Goal: Task Accomplishment & Management: Manage account settings

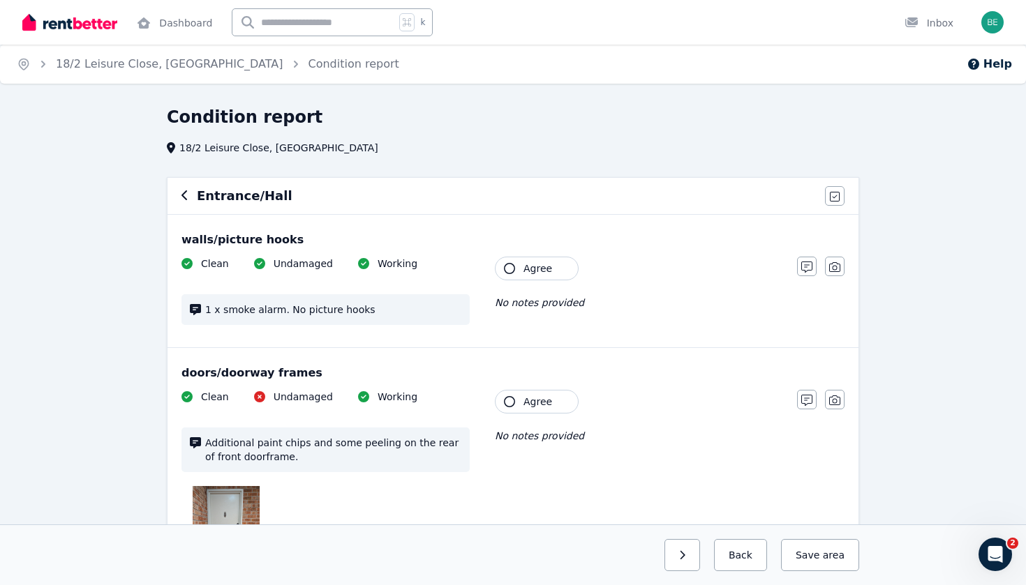
click at [181, 191] on icon "button" at bounding box center [184, 195] width 7 height 11
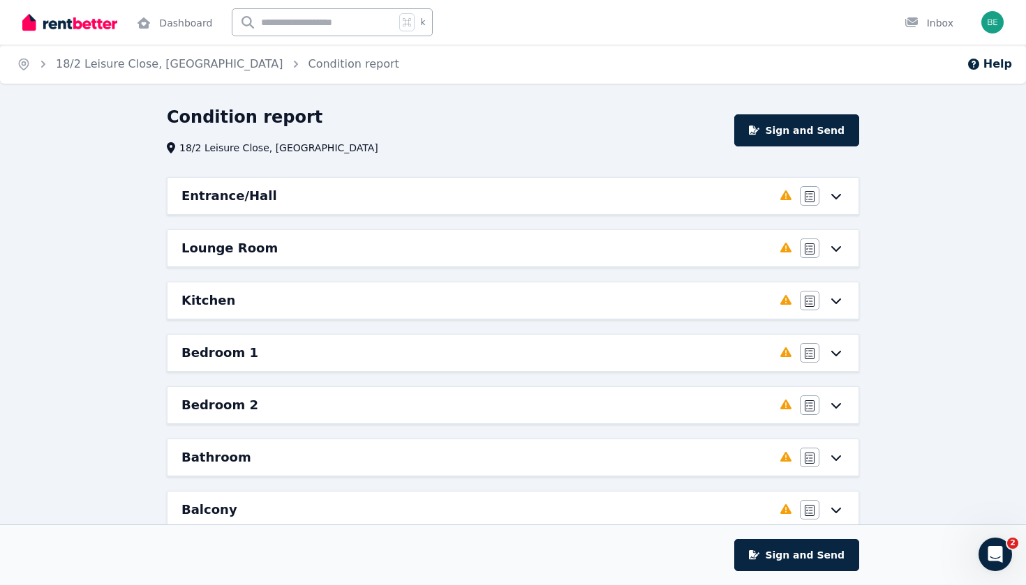
click at [842, 194] on icon at bounding box center [836, 196] width 17 height 11
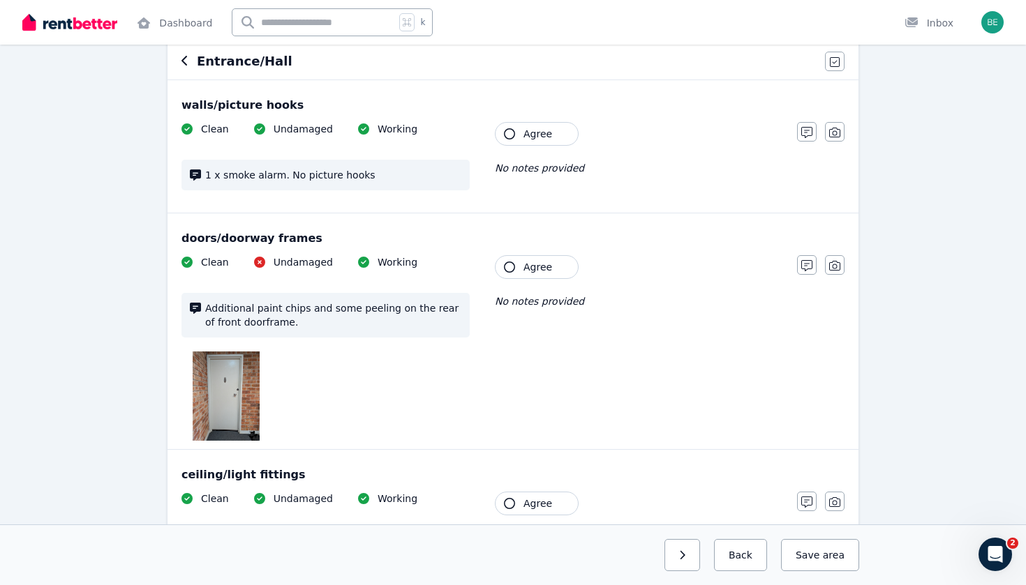
scroll to position [128, 0]
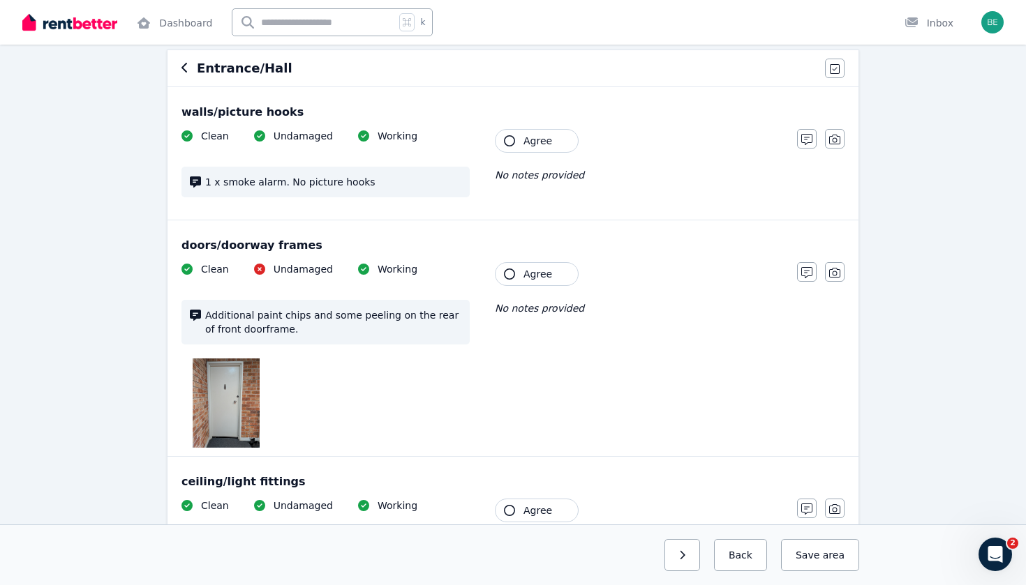
click at [228, 389] on img at bounding box center [226, 403] width 67 height 89
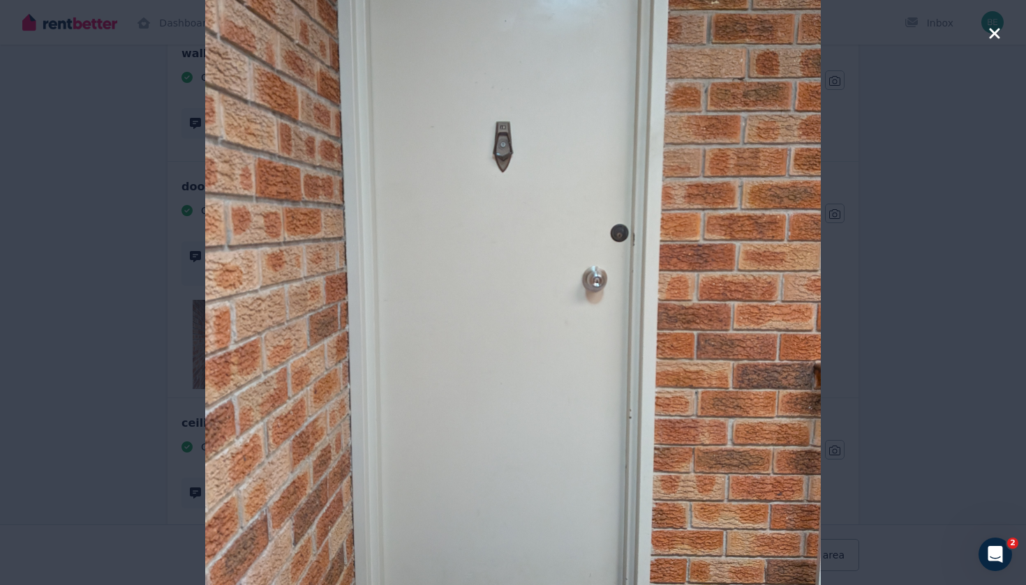
scroll to position [186, 0]
click at [992, 31] on icon "button" at bounding box center [994, 33] width 10 height 10
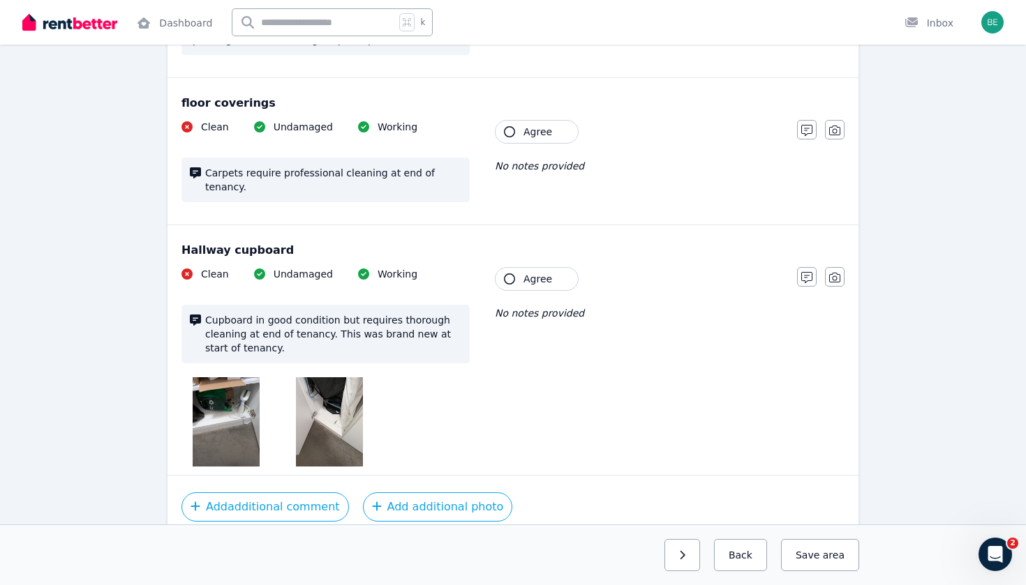
scroll to position [777, 0]
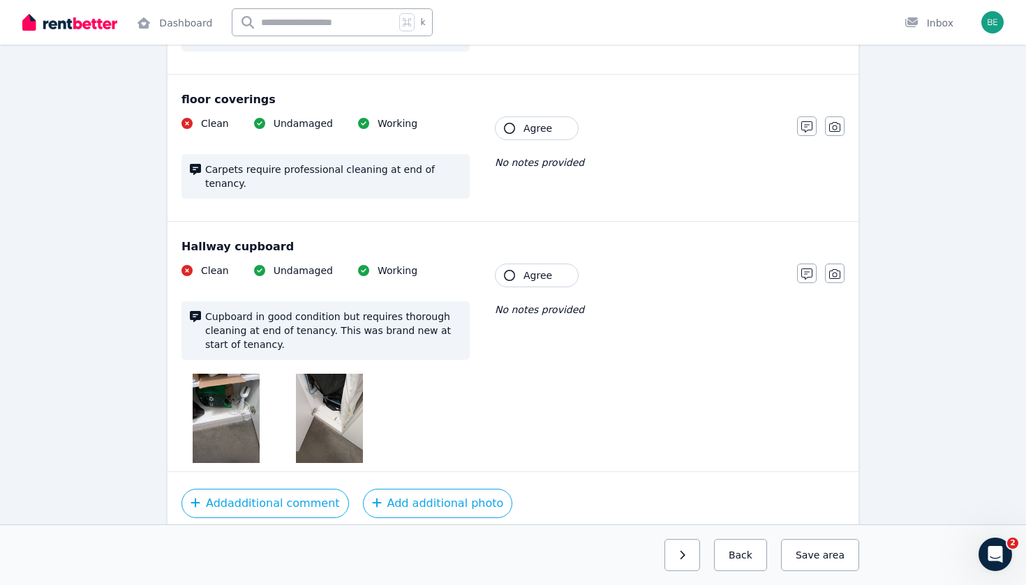
click at [245, 386] on img at bounding box center [226, 418] width 67 height 89
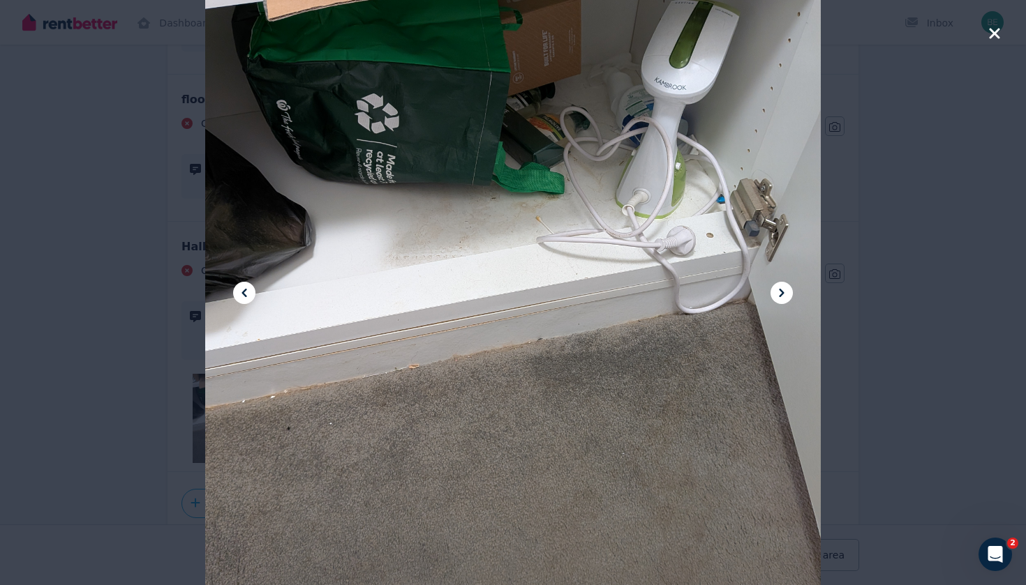
click at [996, 33] on icon "button" at bounding box center [994, 33] width 10 height 10
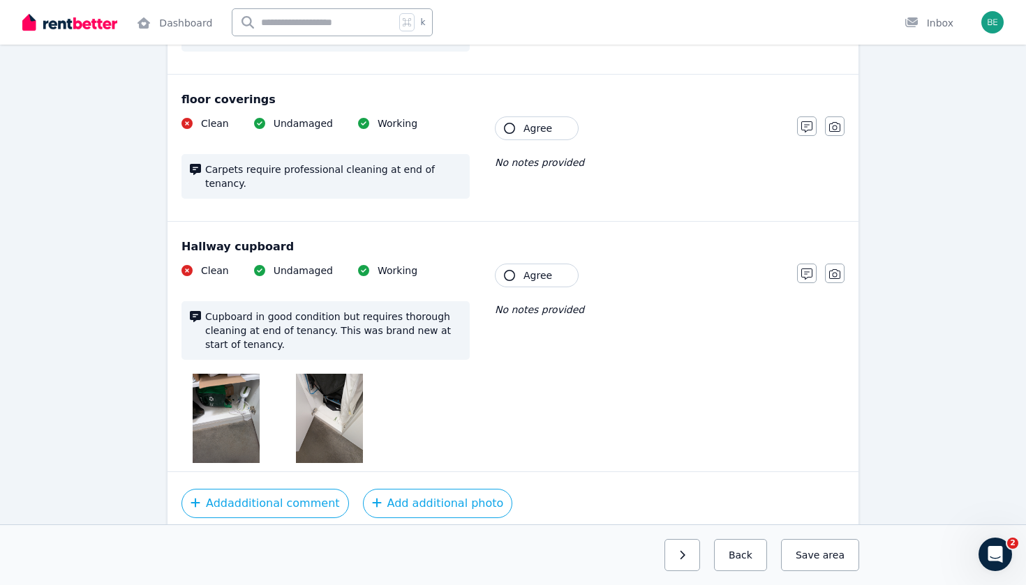
click at [322, 406] on img at bounding box center [329, 418] width 67 height 89
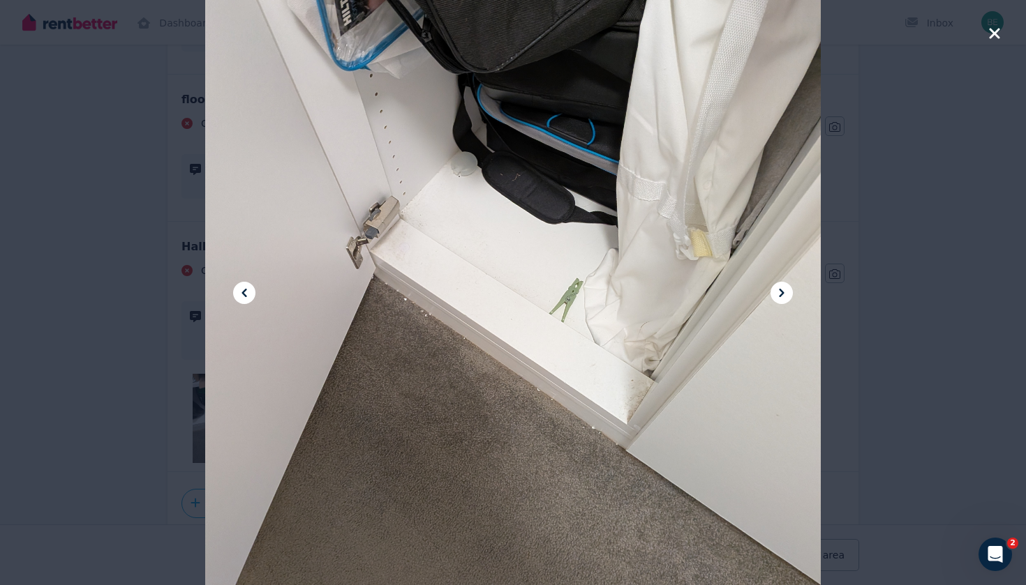
click at [999, 34] on icon "button" at bounding box center [994, 33] width 13 height 17
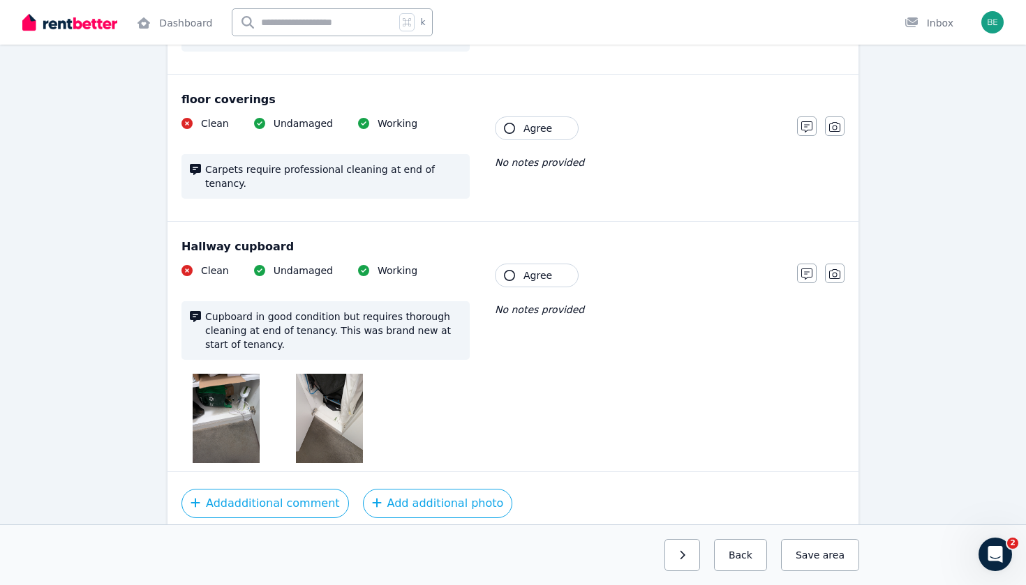
click at [232, 403] on img at bounding box center [226, 418] width 67 height 89
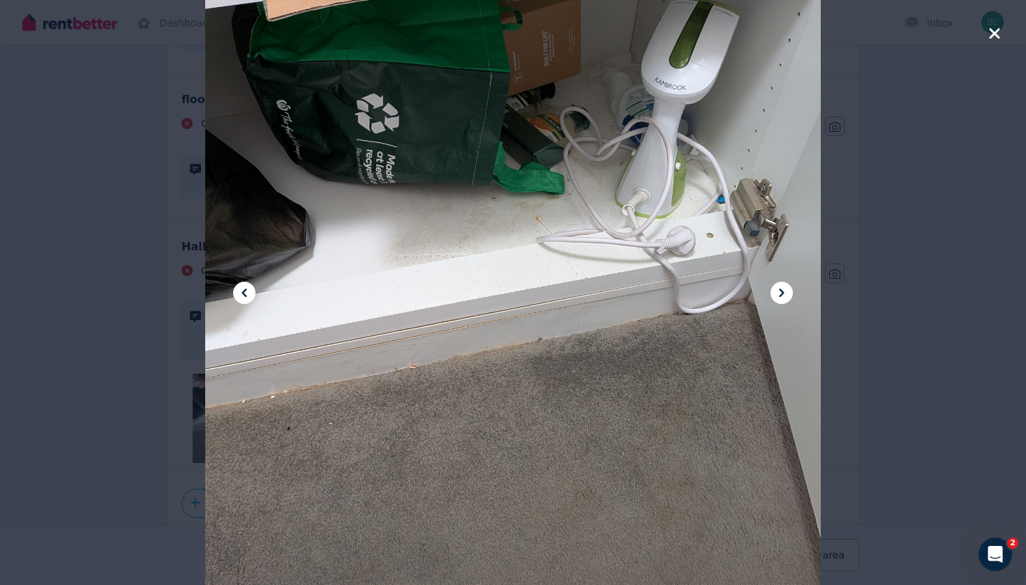
click at [994, 36] on icon "button" at bounding box center [994, 33] width 10 height 10
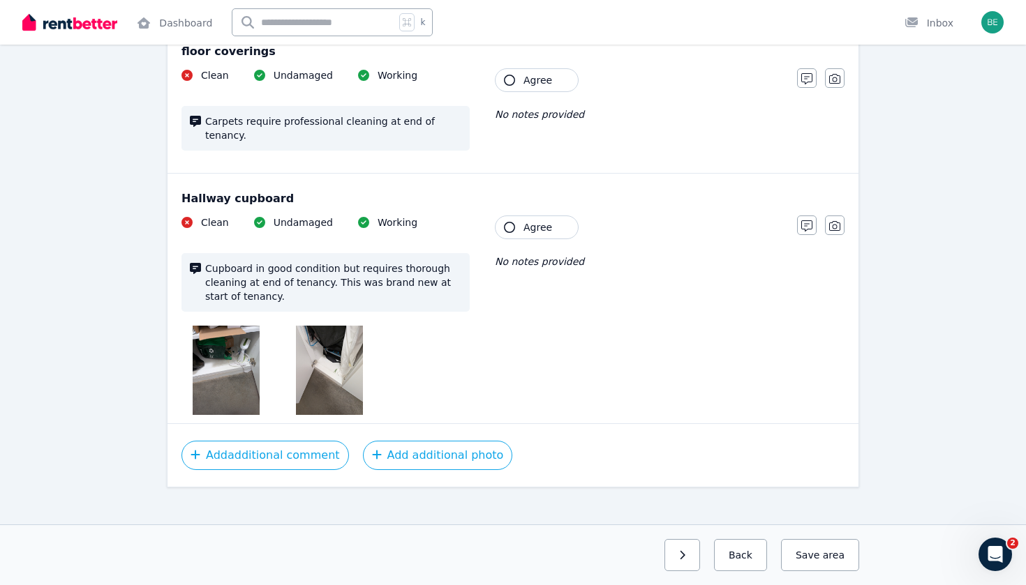
scroll to position [824, 0]
click at [685, 558] on icon "button" at bounding box center [682, 556] width 6 height 10
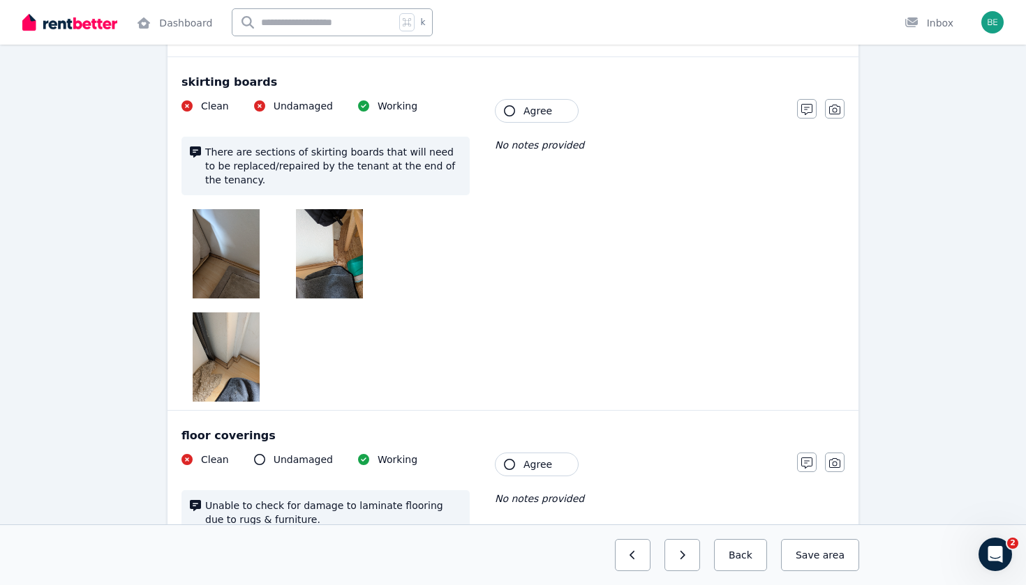
click at [227, 271] on img at bounding box center [226, 253] width 67 height 89
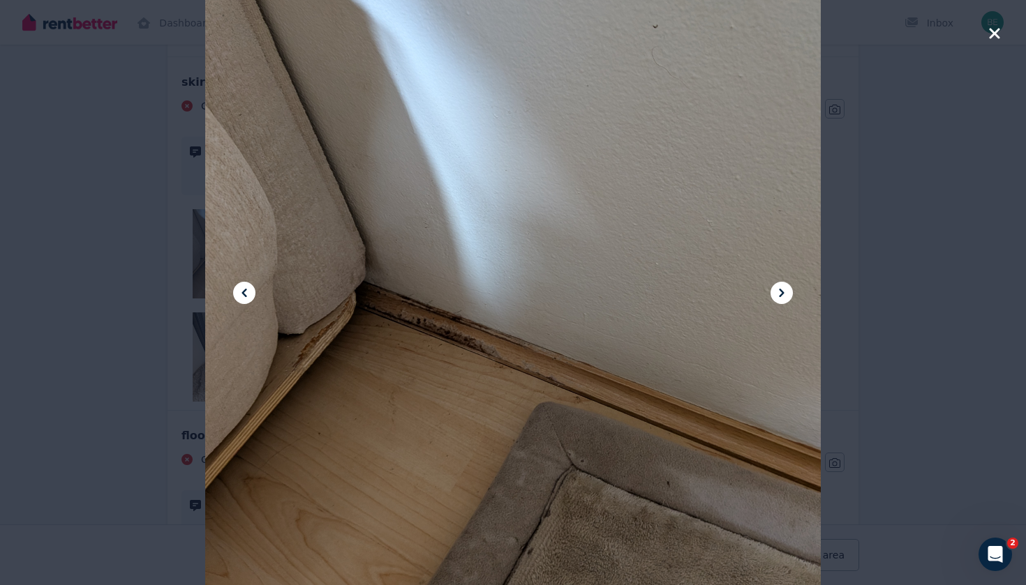
click at [783, 293] on icon at bounding box center [781, 293] width 5 height 8
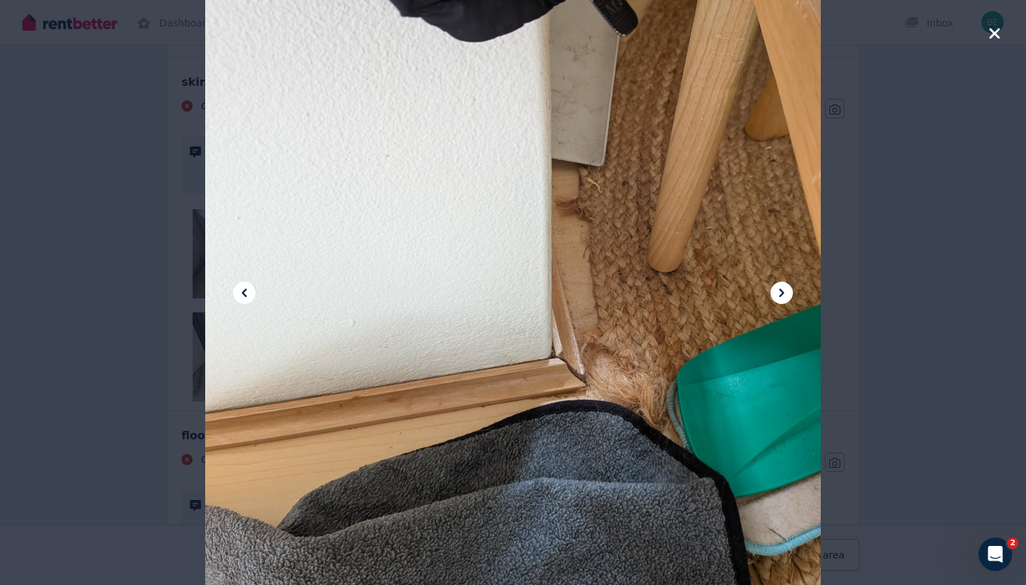
click at [997, 35] on icon "button" at bounding box center [994, 33] width 10 height 10
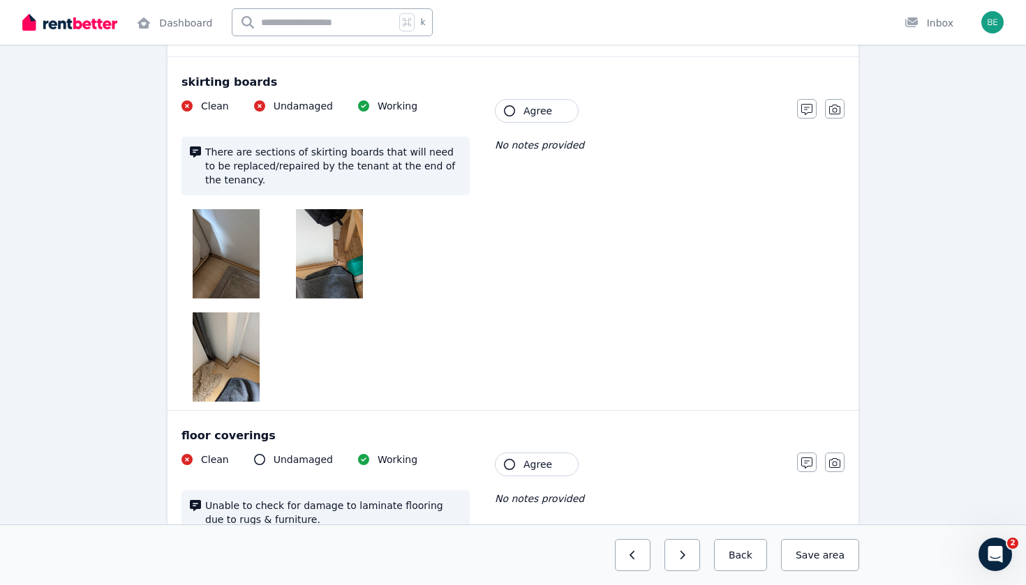
click at [235, 359] on img at bounding box center [226, 357] width 67 height 89
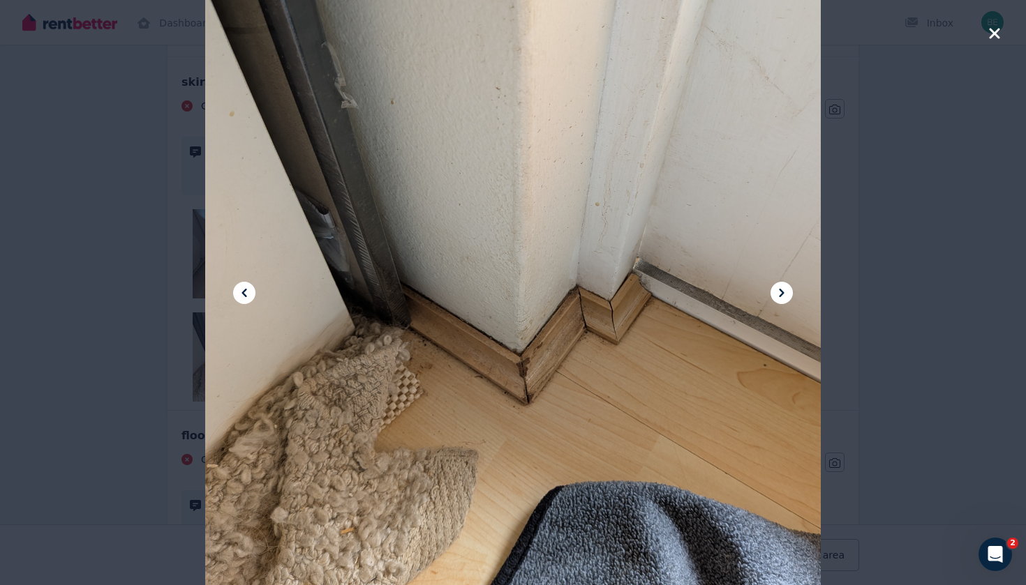
click at [994, 38] on icon "button" at bounding box center [994, 33] width 13 height 17
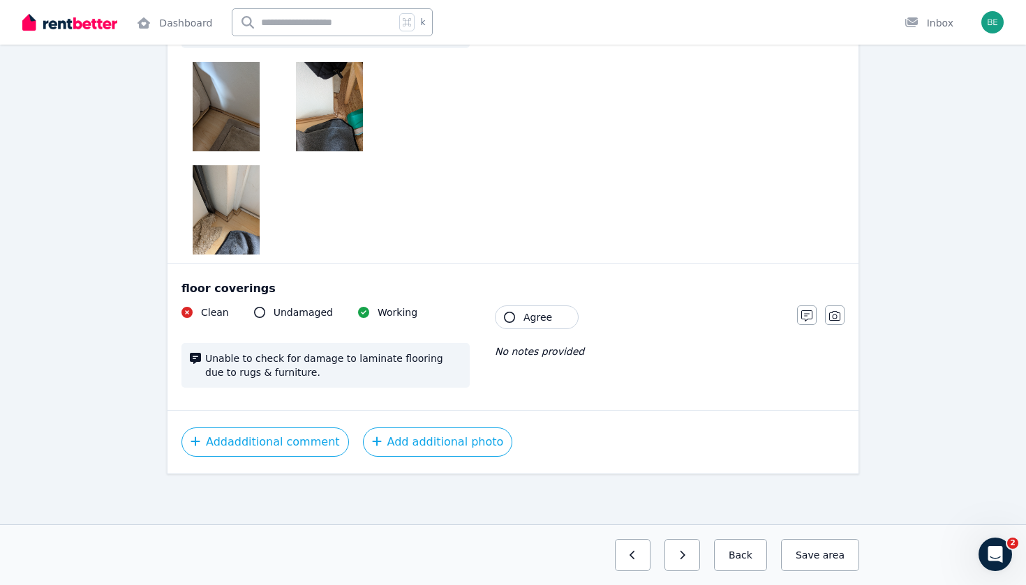
scroll to position [971, 0]
click at [696, 559] on button "button" at bounding box center [682, 555] width 36 height 32
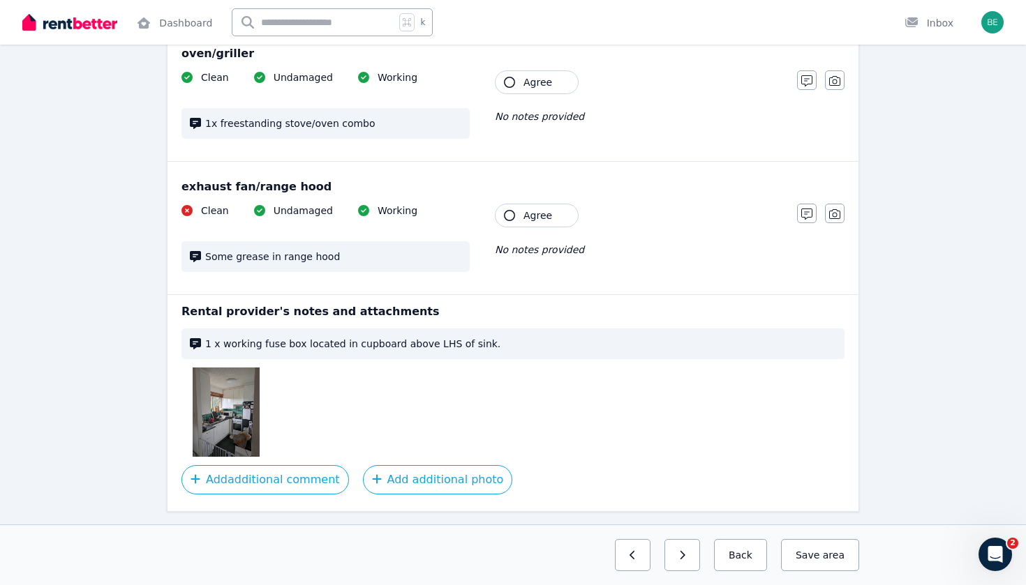
scroll to position [1498, 0]
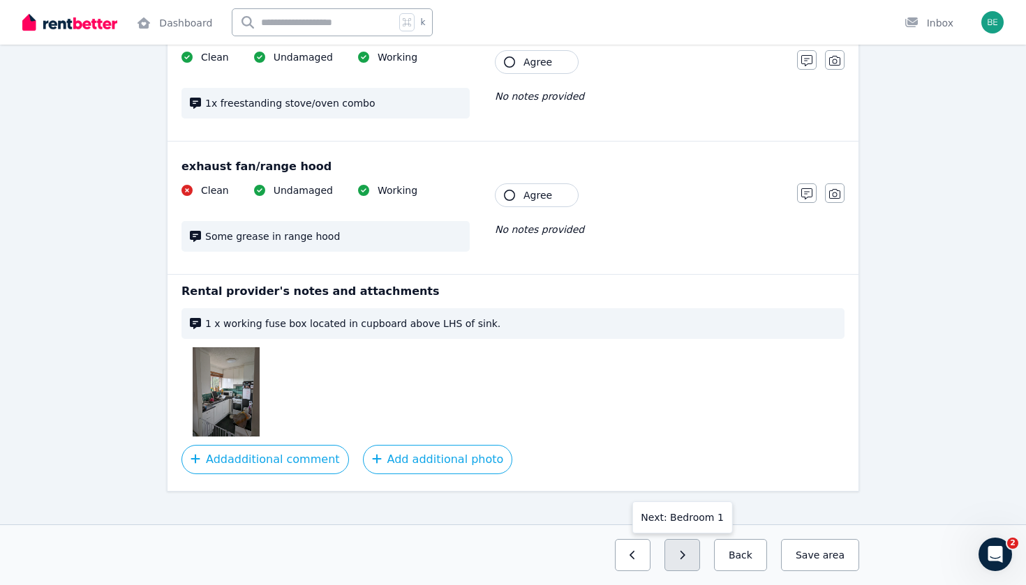
click at [685, 553] on icon "button" at bounding box center [682, 556] width 6 height 10
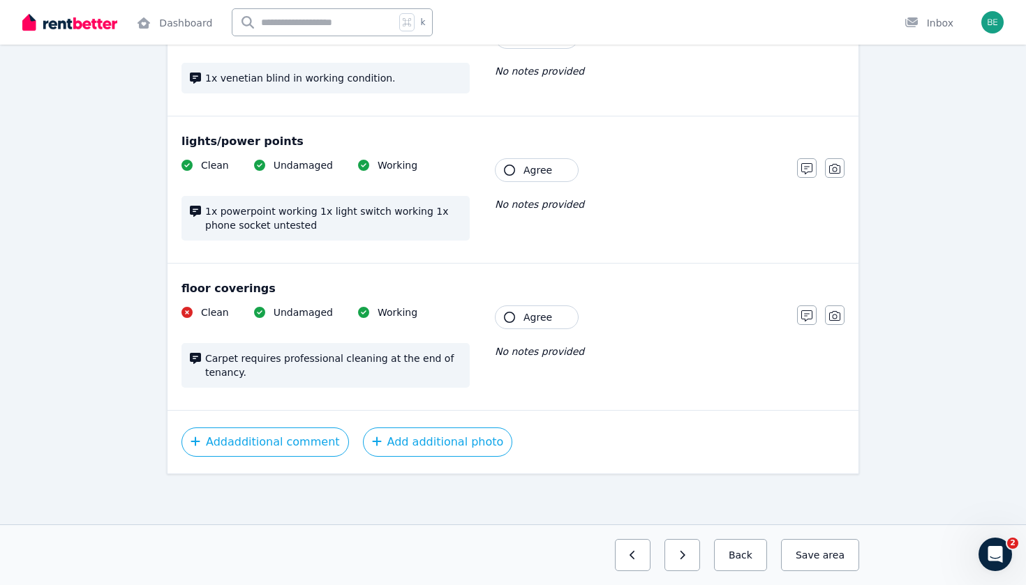
scroll to position [1001, 0]
click at [676, 550] on button "button" at bounding box center [682, 555] width 36 height 32
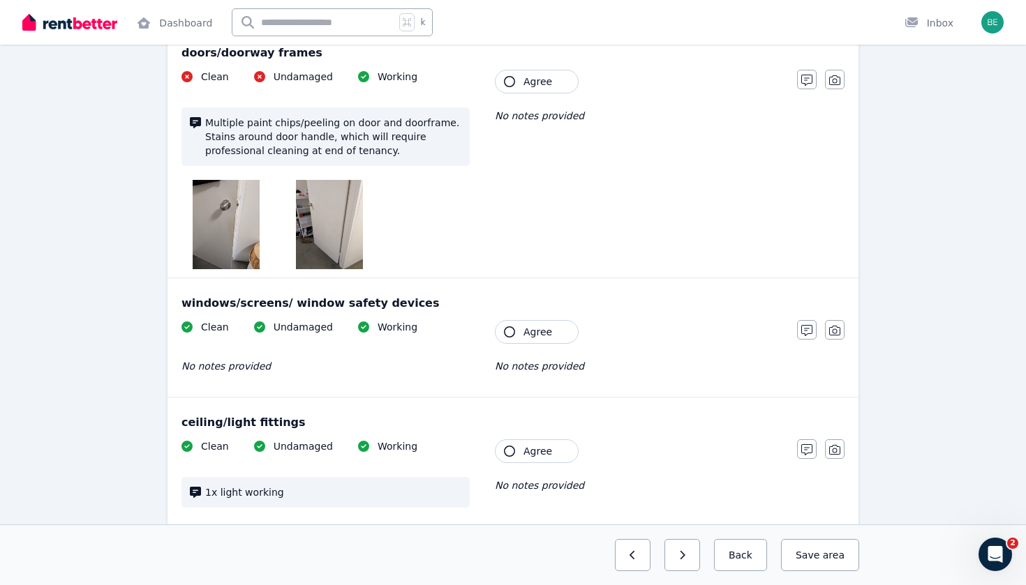
scroll to position [468, 0]
click at [241, 212] on img at bounding box center [226, 223] width 67 height 89
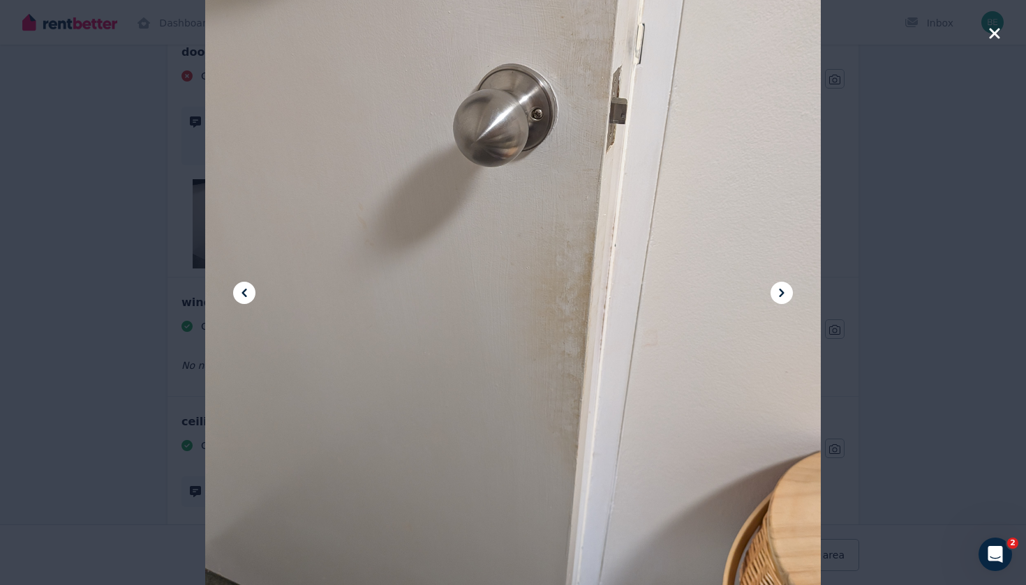
click at [782, 294] on icon at bounding box center [781, 293] width 5 height 8
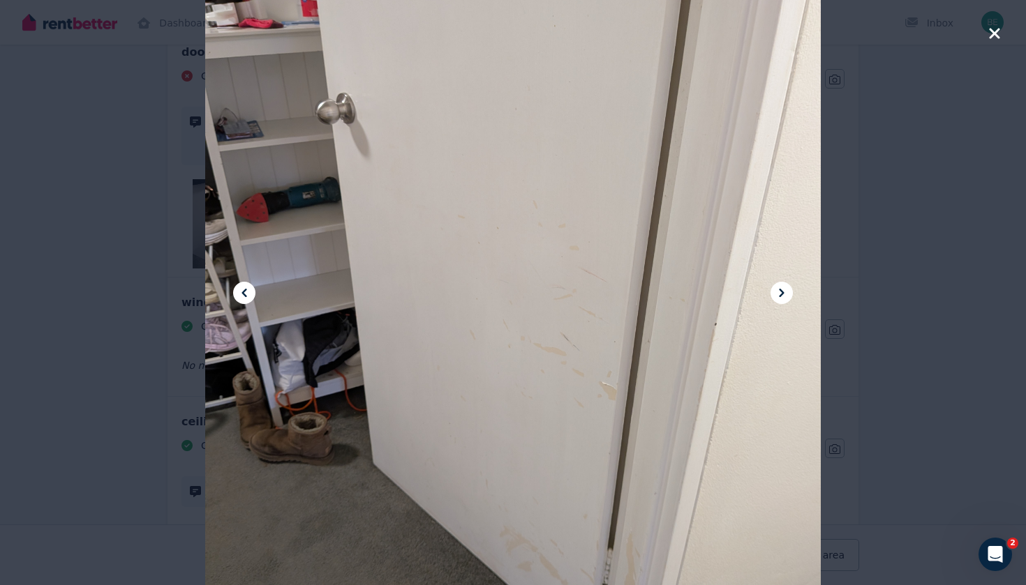
click at [782, 293] on icon at bounding box center [781, 293] width 5 height 8
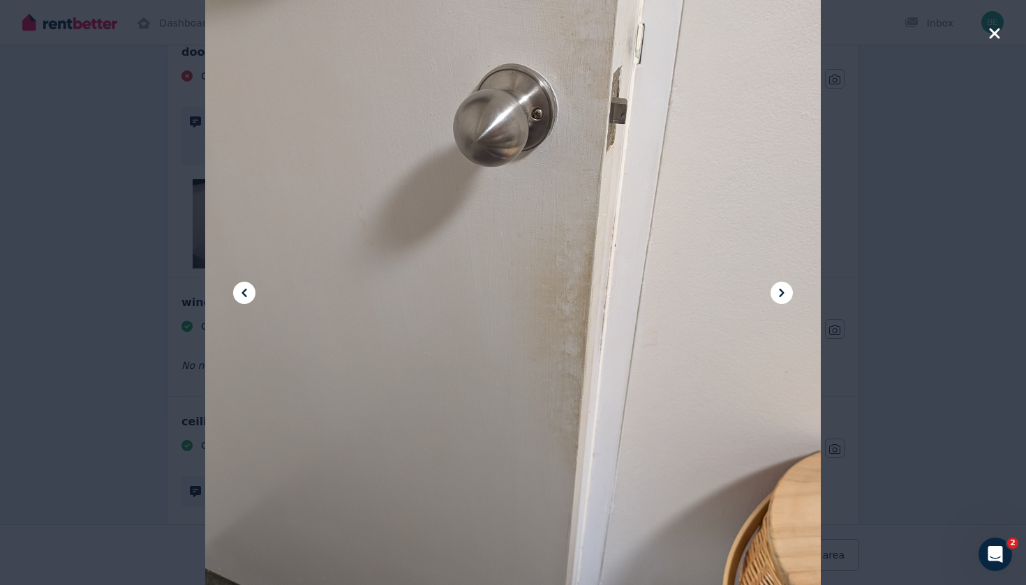
click at [996, 32] on icon "button" at bounding box center [994, 33] width 10 height 10
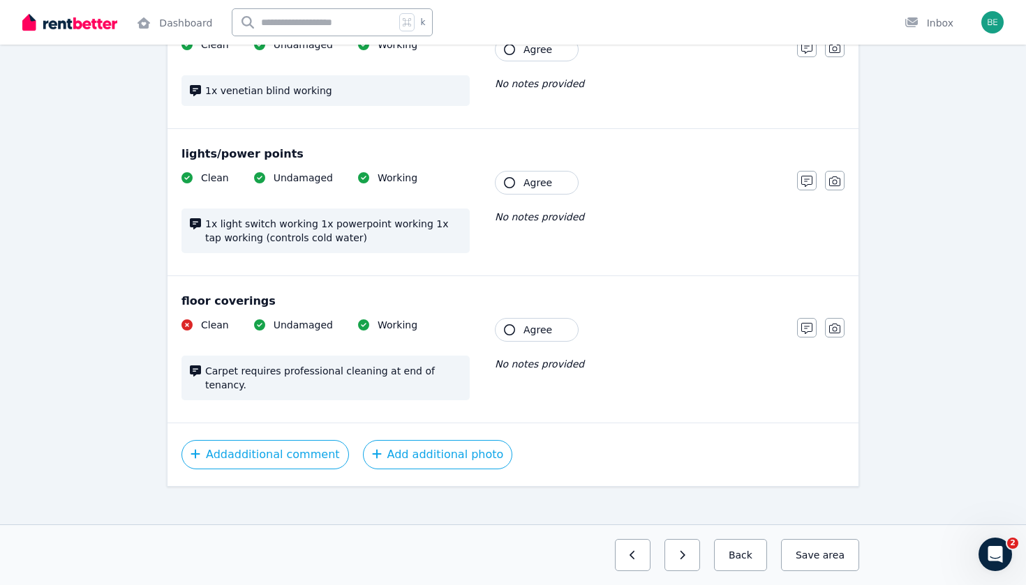
scroll to position [1001, 0]
click at [694, 562] on button "button" at bounding box center [682, 555] width 36 height 32
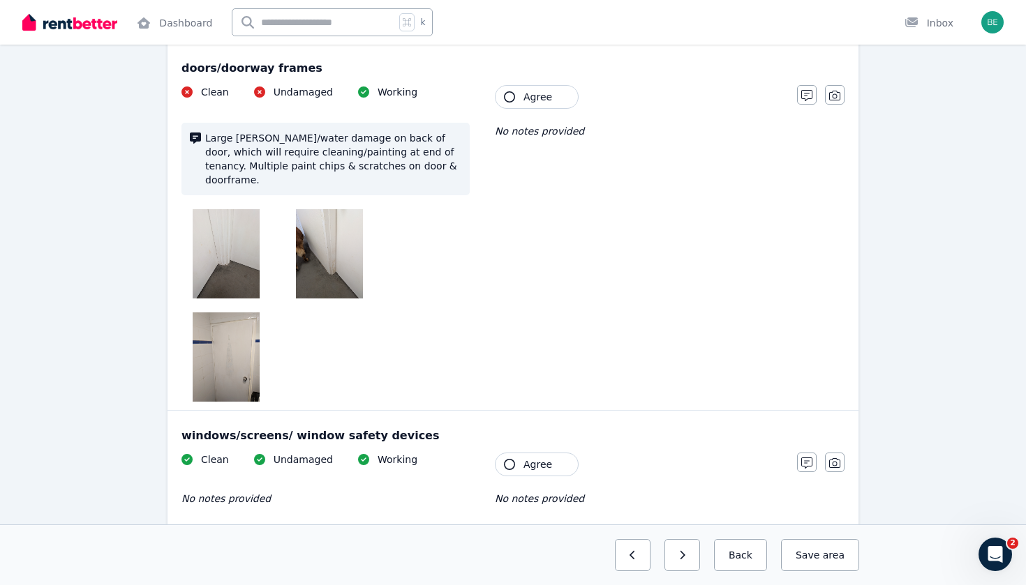
scroll to position [454, 0]
click at [227, 215] on img at bounding box center [226, 252] width 67 height 89
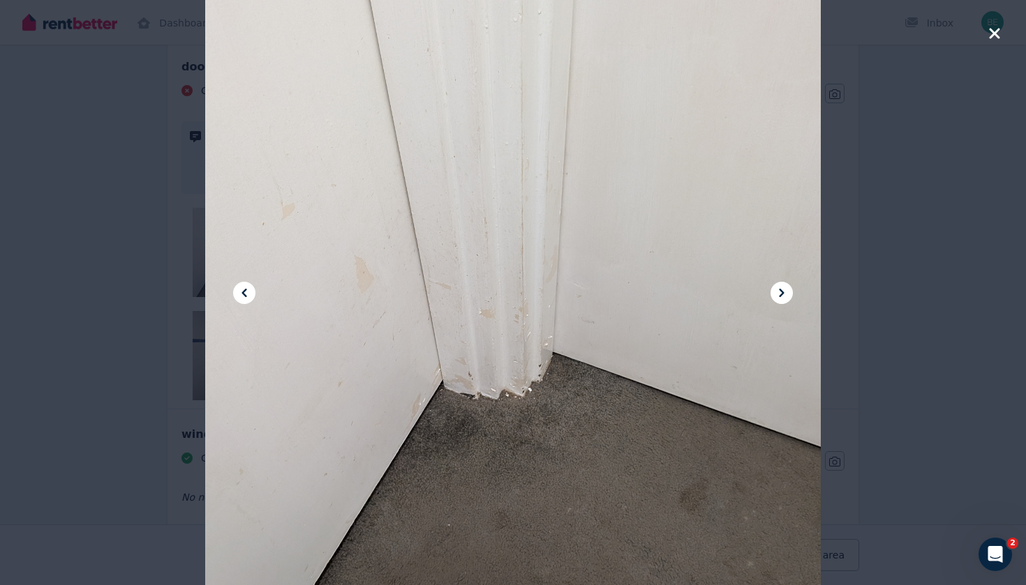
click at [782, 298] on icon at bounding box center [781, 293] width 17 height 17
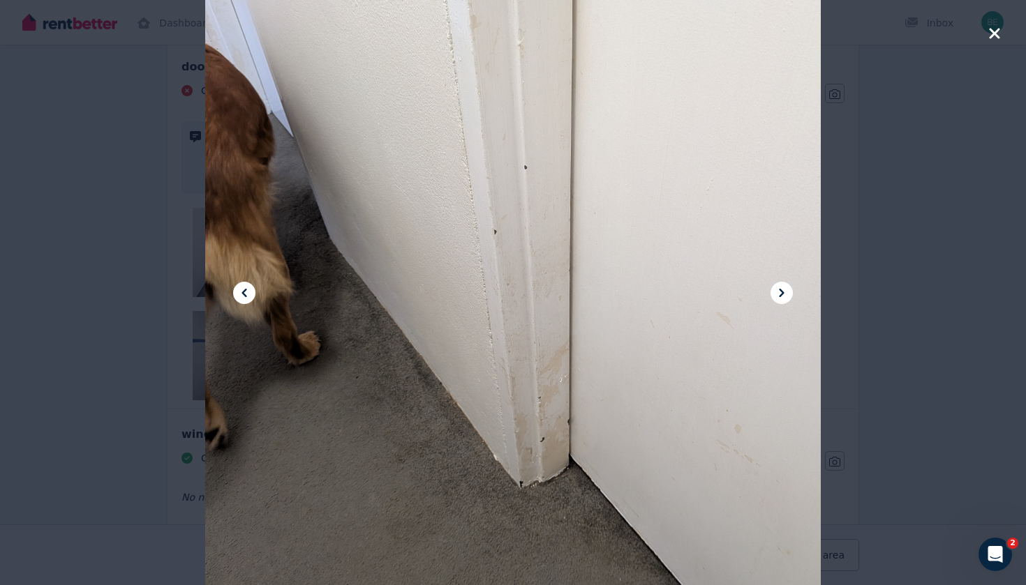
click at [782, 298] on icon at bounding box center [781, 293] width 17 height 17
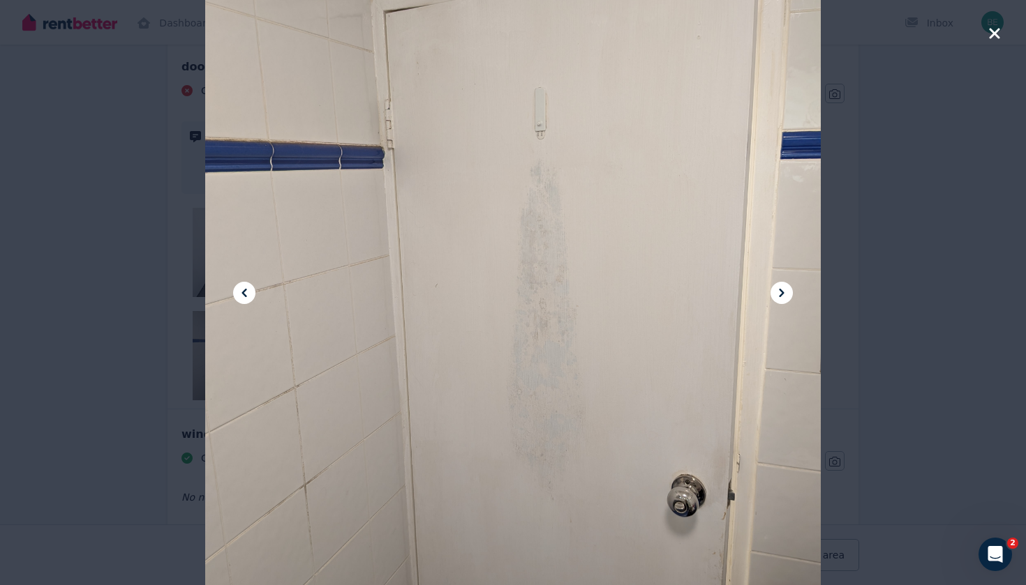
click at [996, 29] on icon "button" at bounding box center [994, 33] width 13 height 17
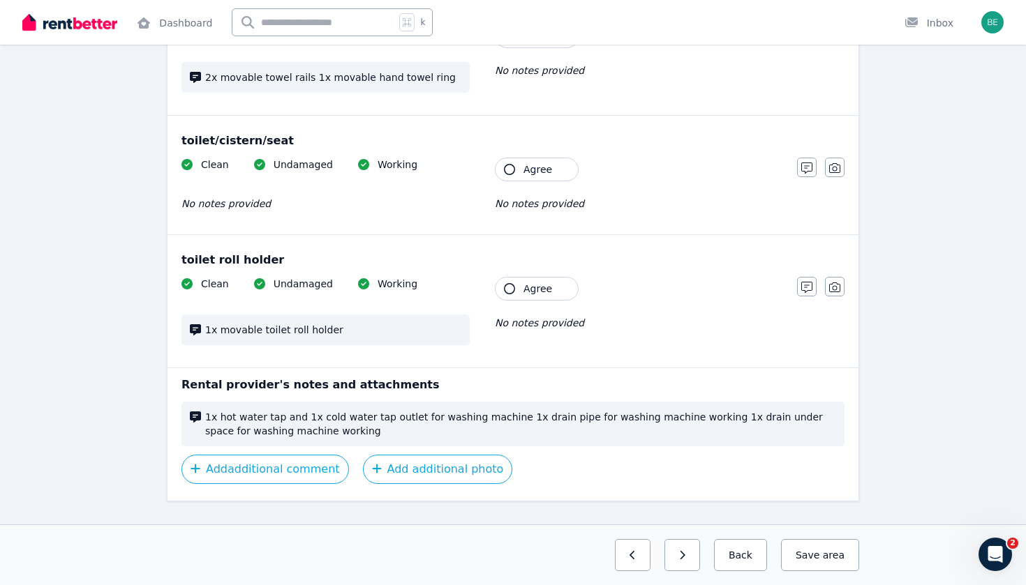
scroll to position [1843, 0]
click at [694, 553] on button "button" at bounding box center [682, 555] width 36 height 32
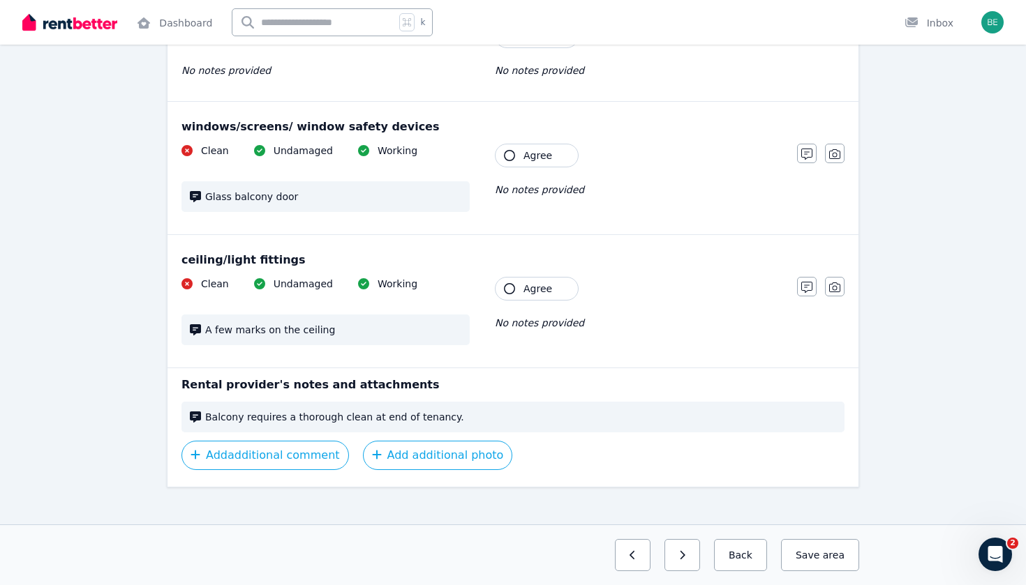
scroll to position [379, 0]
click at [685, 558] on icon "button" at bounding box center [682, 556] width 6 height 10
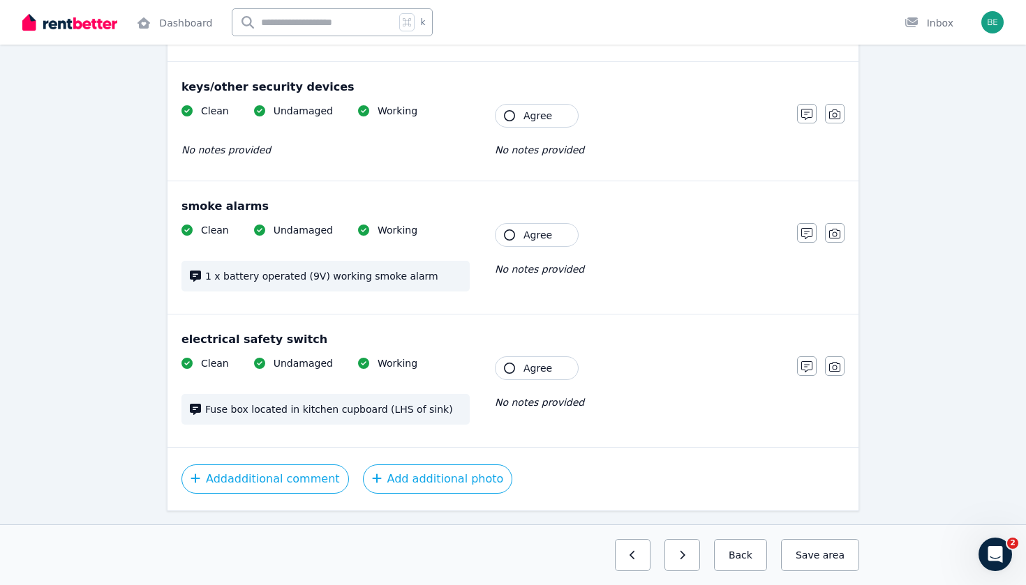
scroll to position [395, 0]
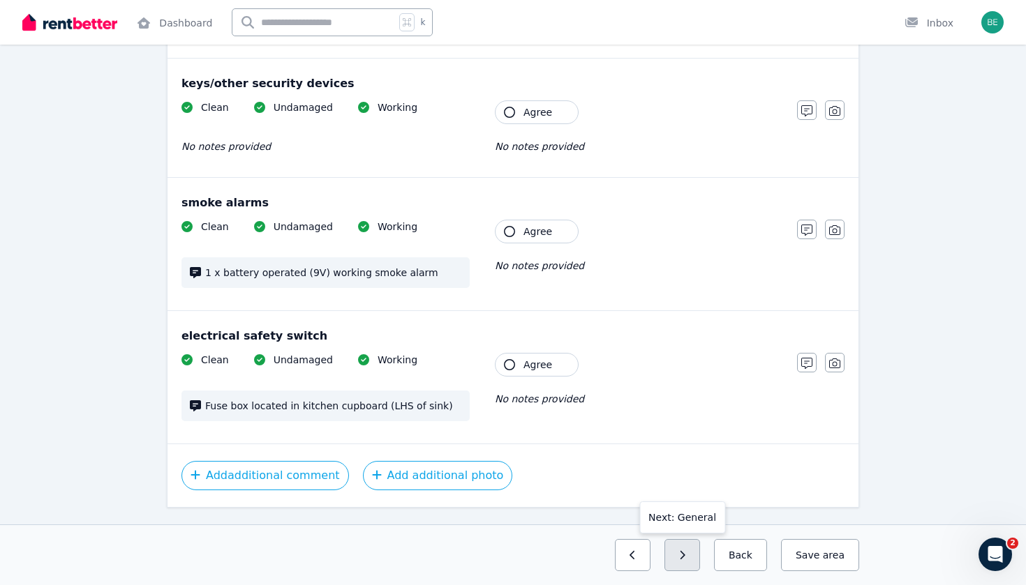
click at [696, 554] on button "button" at bounding box center [682, 555] width 36 height 32
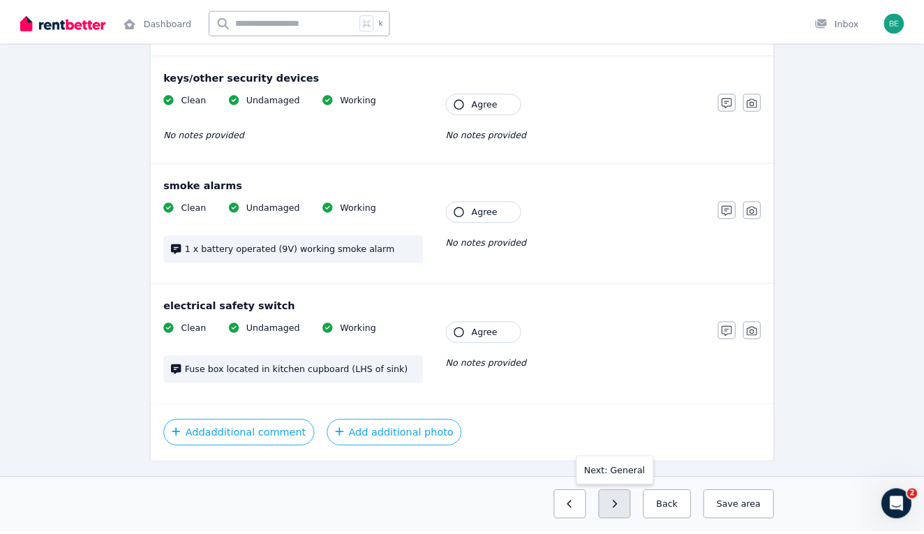
scroll to position [0, 0]
